Goal: Transaction & Acquisition: Purchase product/service

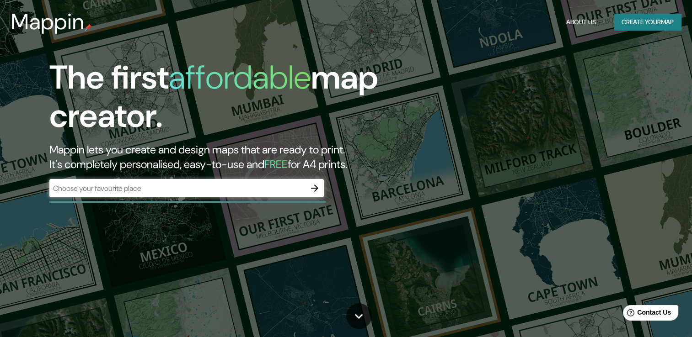
click at [185, 194] on div "​" at bounding box center [186, 188] width 274 height 18
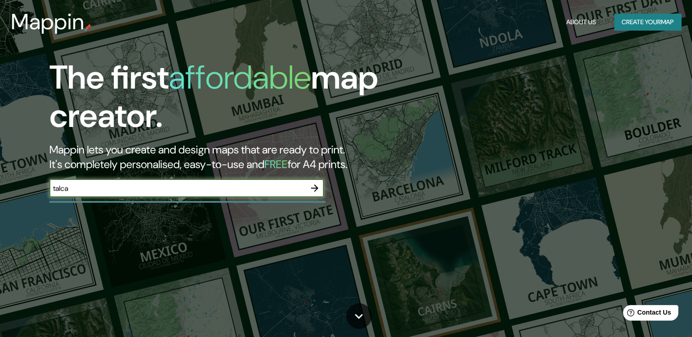
type input "talca"
click at [313, 188] on icon "button" at bounding box center [314, 188] width 7 height 7
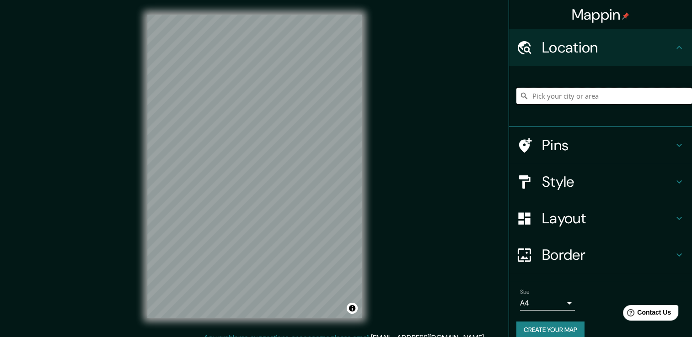
click at [580, 97] on input "Pick your city or area" at bounding box center [604, 96] width 176 height 16
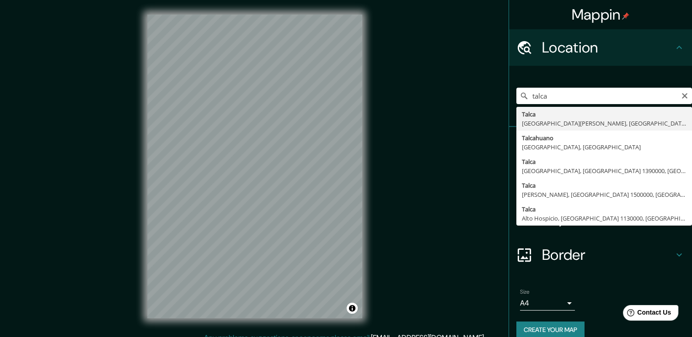
type input "[GEOGRAPHIC_DATA], [GEOGRAPHIC_DATA][PERSON_NAME], [GEOGRAPHIC_DATA]"
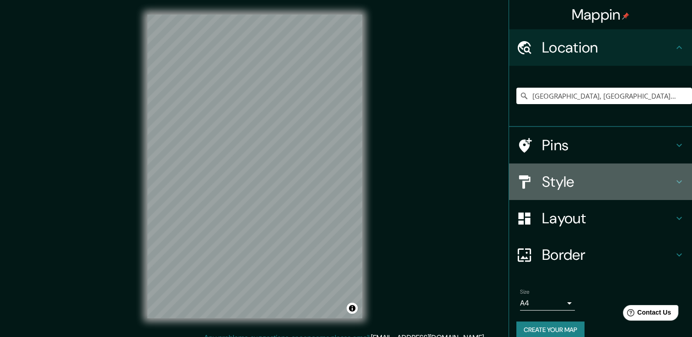
click at [550, 180] on h4 "Style" at bounding box center [608, 182] width 132 height 18
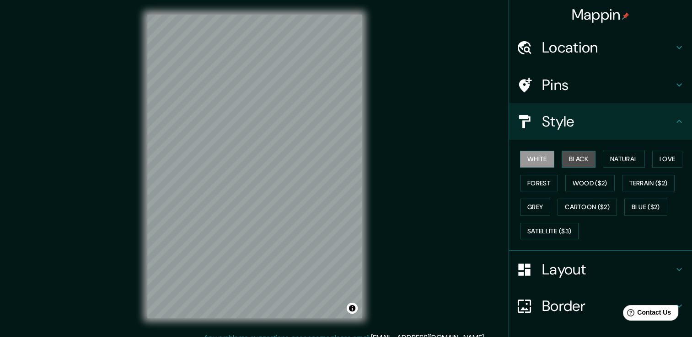
click at [577, 164] on button "Black" at bounding box center [578, 159] width 34 height 17
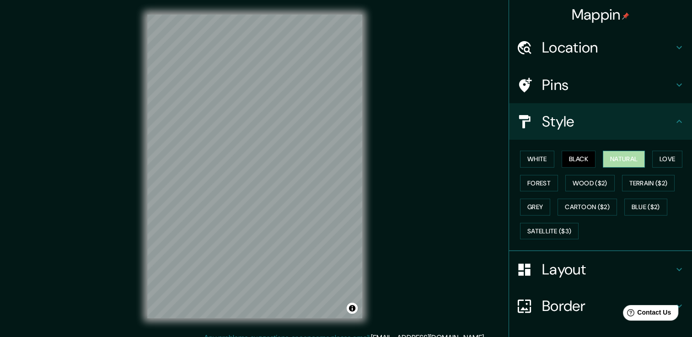
click at [607, 162] on button "Natural" at bounding box center [623, 159] width 42 height 17
click at [660, 160] on button "Love" at bounding box center [667, 159] width 30 height 17
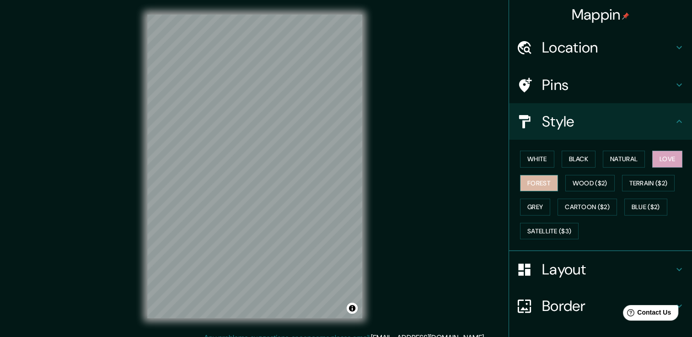
click at [540, 182] on button "Forest" at bounding box center [539, 183] width 38 height 17
click at [538, 206] on button "Grey" at bounding box center [535, 207] width 30 height 17
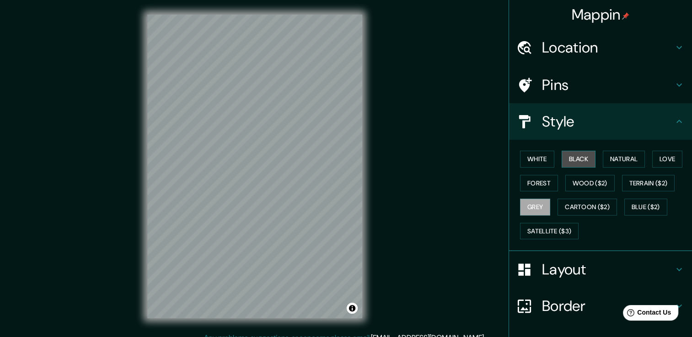
click at [581, 159] on button "Black" at bounding box center [578, 159] width 34 height 17
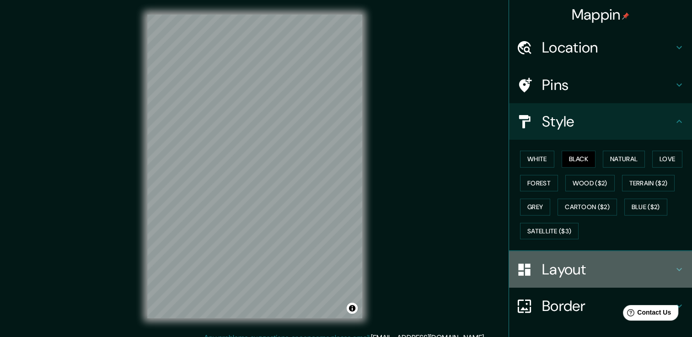
click at [578, 261] on h4 "Layout" at bounding box center [608, 270] width 132 height 18
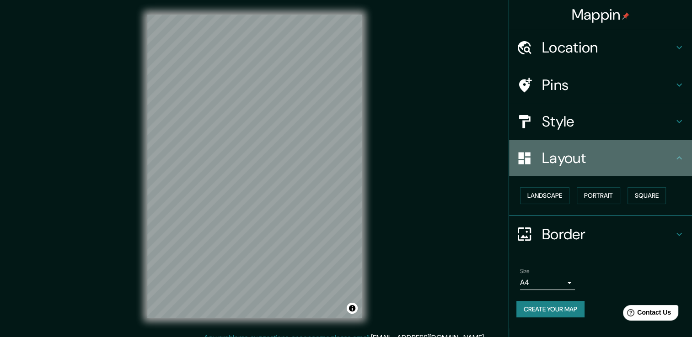
click at [621, 173] on div "Layout" at bounding box center [600, 158] width 183 height 37
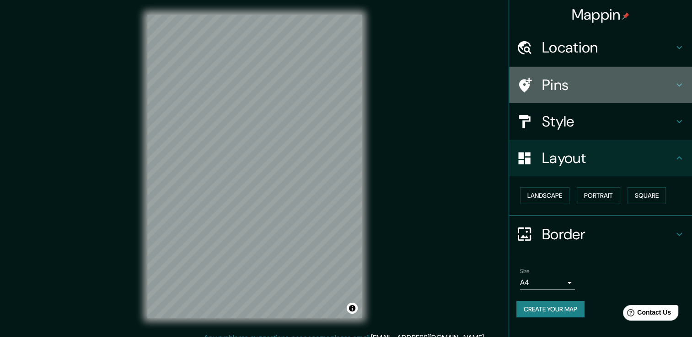
click at [650, 80] on h4 "Pins" at bounding box center [608, 85] width 132 height 18
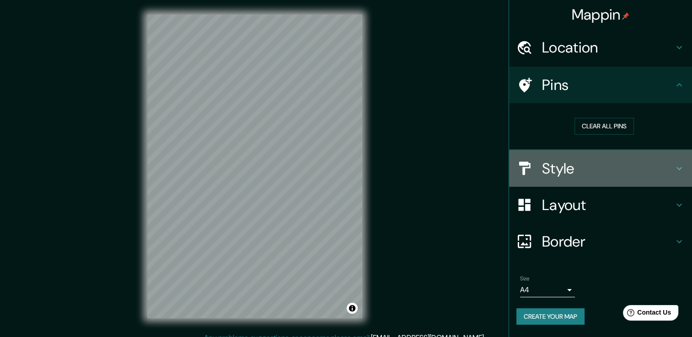
click at [634, 164] on h4 "Style" at bounding box center [608, 169] width 132 height 18
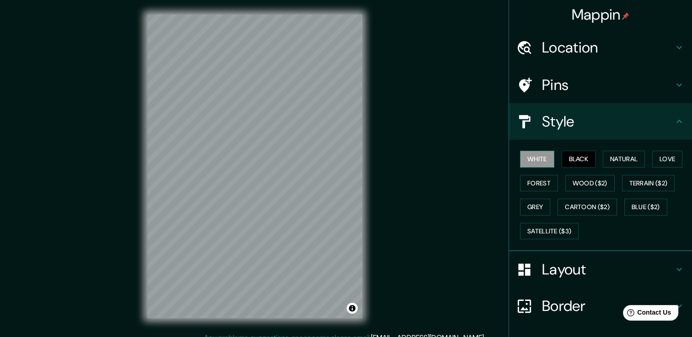
click at [538, 160] on button "White" at bounding box center [537, 159] width 34 height 17
